Goal: Task Accomplishment & Management: Use online tool/utility

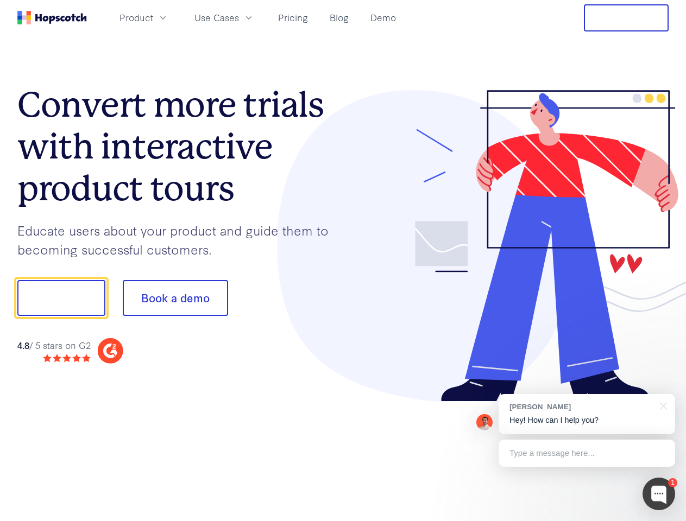
click at [343, 261] on div at bounding box center [506, 246] width 326 height 312
click at [153, 17] on span "Product" at bounding box center [136, 18] width 34 height 14
click at [239, 17] on span "Use Cases" at bounding box center [216, 18] width 45 height 14
click at [626, 18] on button "Free Trial" at bounding box center [626, 17] width 85 height 27
click at [61, 298] on button "Show me!" at bounding box center [61, 298] width 88 height 36
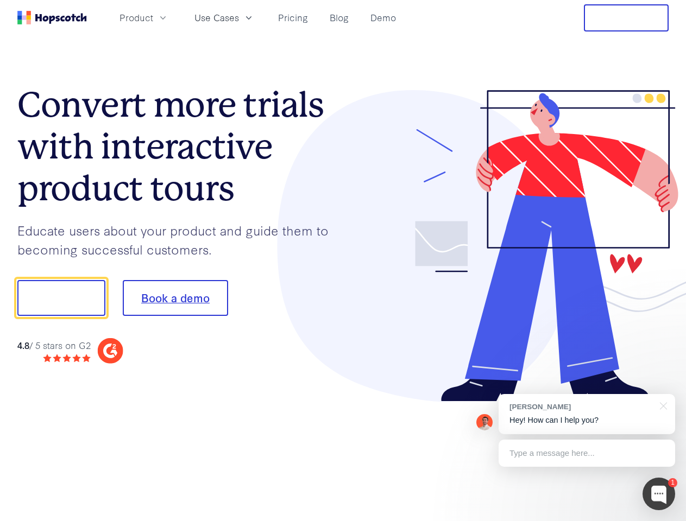
click at [175, 298] on button "Book a demo" at bounding box center [175, 298] width 105 height 36
click at [659, 494] on div at bounding box center [659, 494] width 33 height 33
click at [587, 414] on div "[PERSON_NAME] Hey! How can I help you?" at bounding box center [587, 414] width 177 height 40
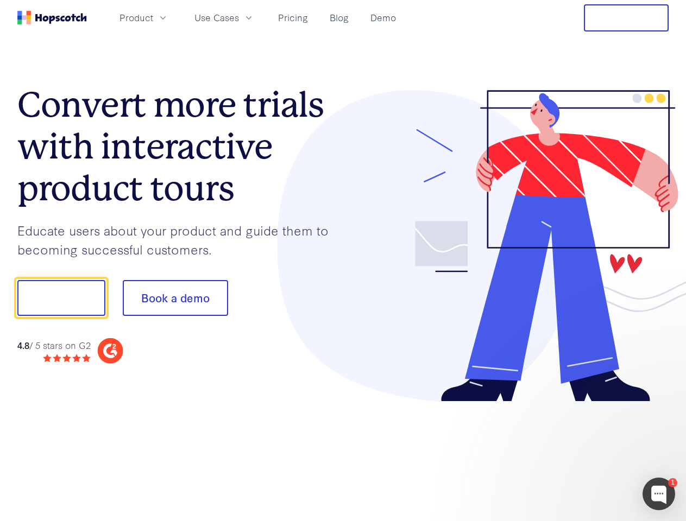
click at [662, 405] on div at bounding box center [573, 297] width 204 height 362
click at [587, 454] on div at bounding box center [573, 369] width 204 height 217
